Goal: Check status: Check status

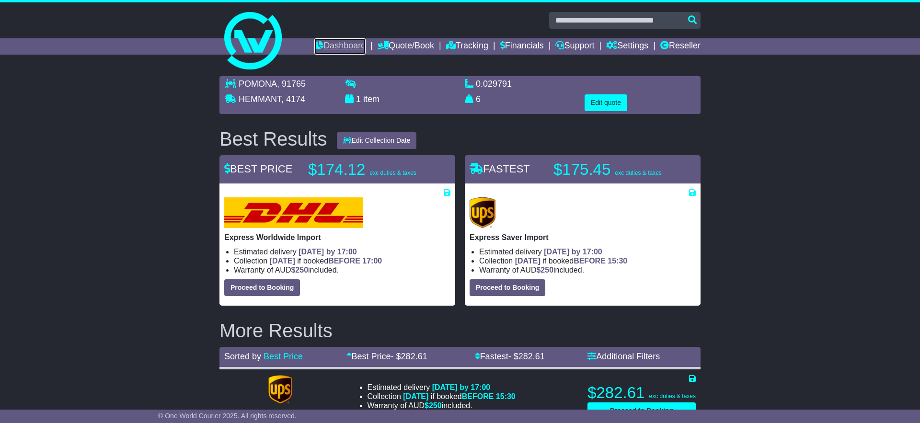
click at [344, 48] on link "Dashboard" at bounding box center [339, 46] width 51 height 16
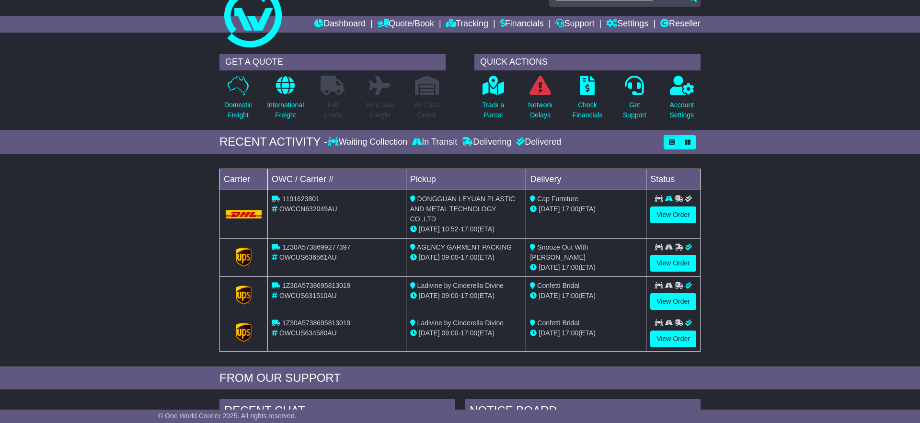
scroll to position [28, 0]
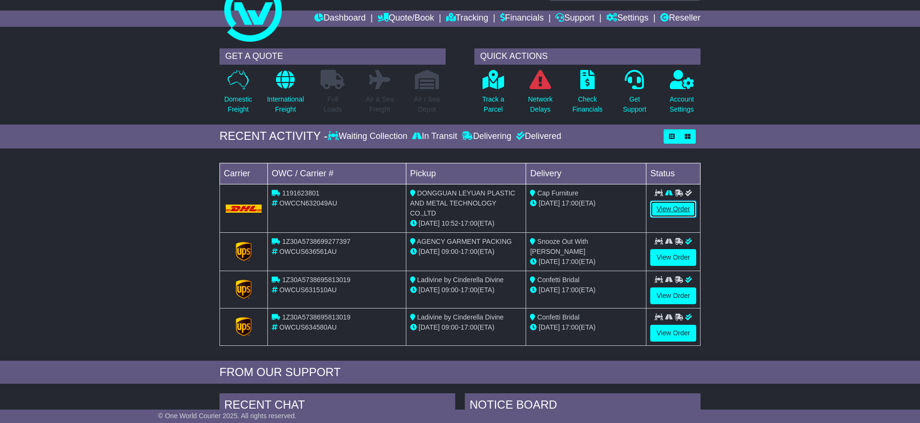
click at [663, 209] on link "View Order" at bounding box center [674, 209] width 46 height 17
